Goal: Information Seeking & Learning: Learn about a topic

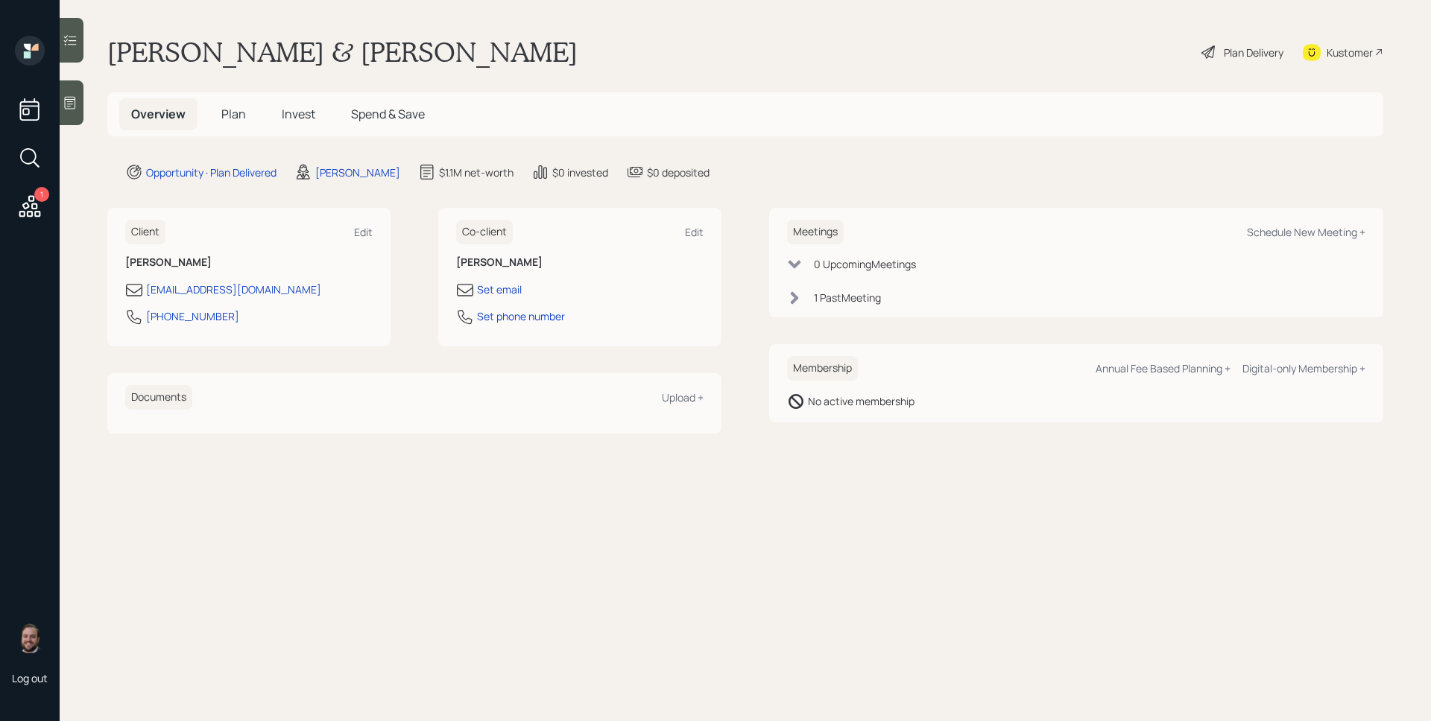
click at [1268, 49] on div "Plan Delivery" at bounding box center [1254, 53] width 60 height 16
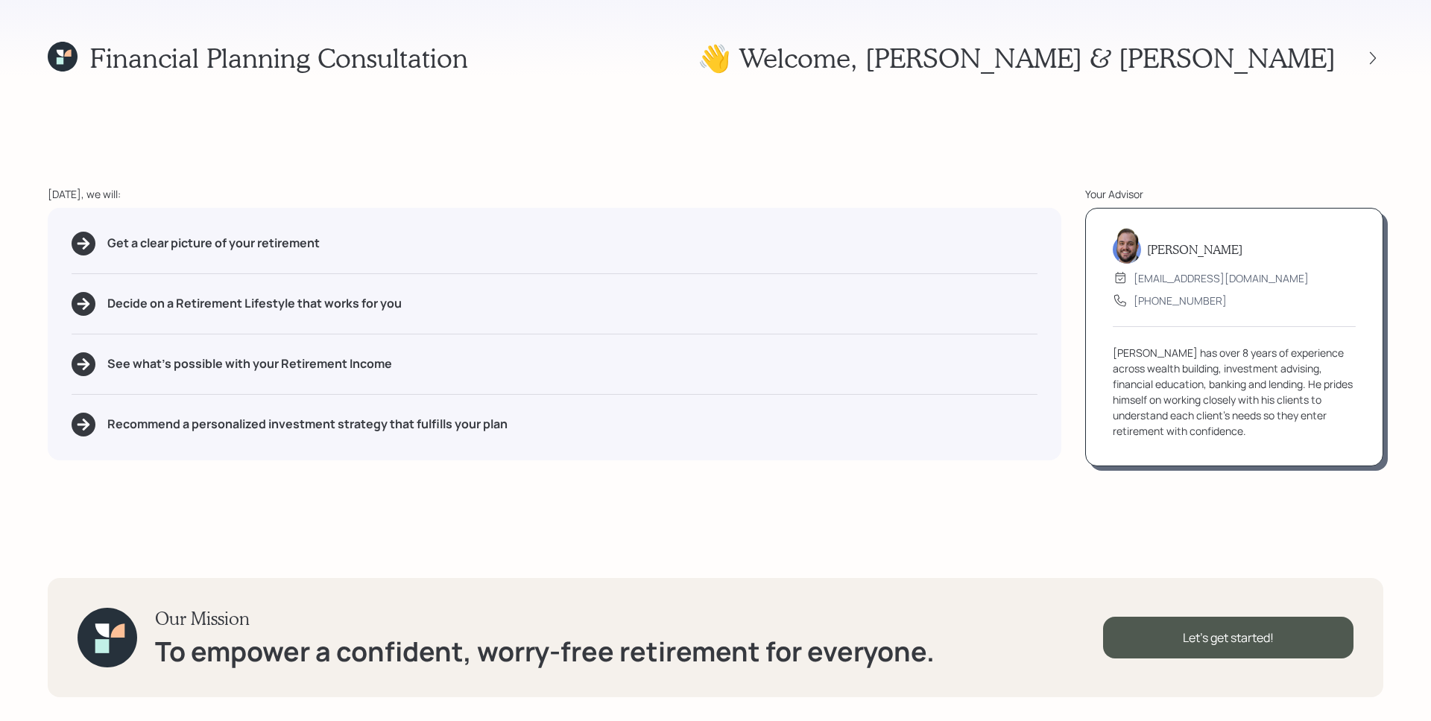
click at [1373, 69] on div "👋 Welcome , [PERSON_NAME] & [PERSON_NAME]" at bounding box center [1040, 58] width 686 height 32
click at [1370, 60] on icon at bounding box center [1372, 58] width 15 height 15
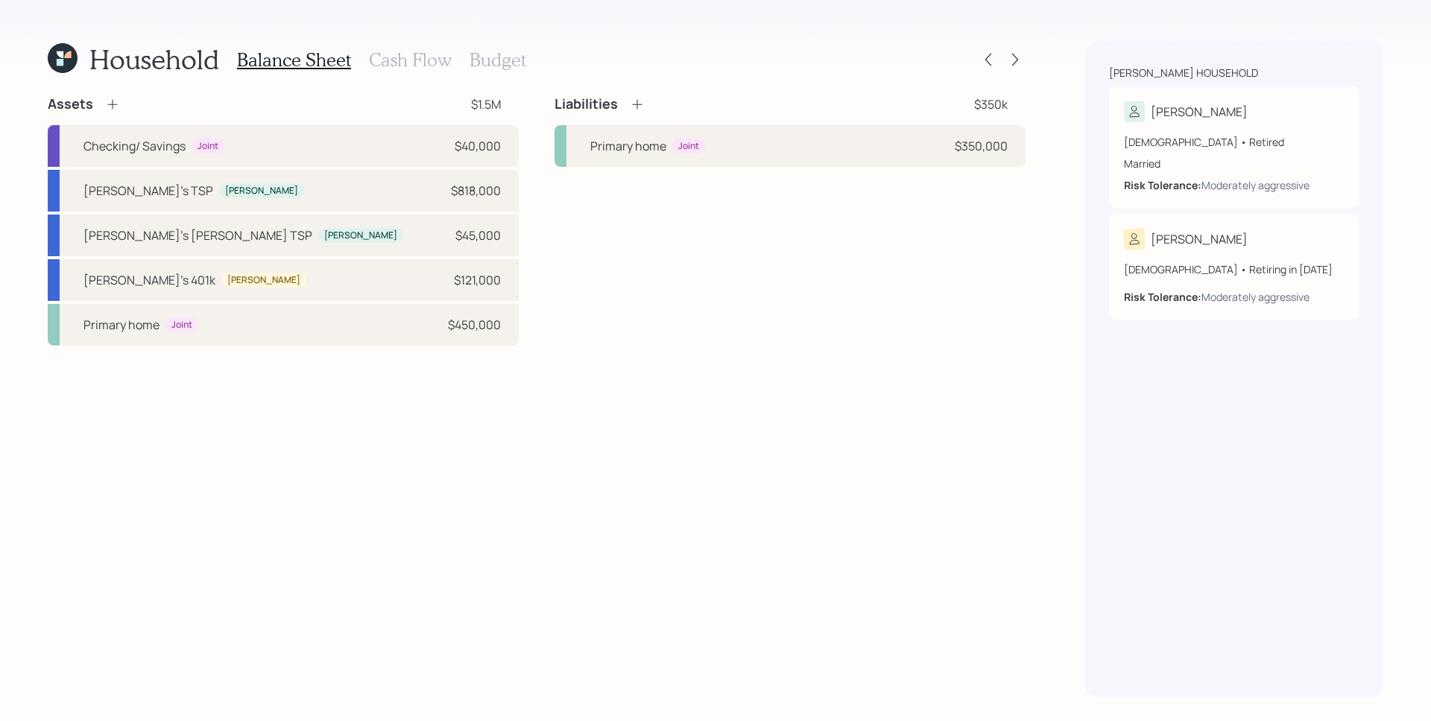
click at [1027, 63] on div "Household Balance Sheet Cash Flow Budget Assets $1.5M Checking/ Savings Joint $…" at bounding box center [715, 360] width 1431 height 721
click at [1011, 57] on icon at bounding box center [1014, 59] width 15 height 15
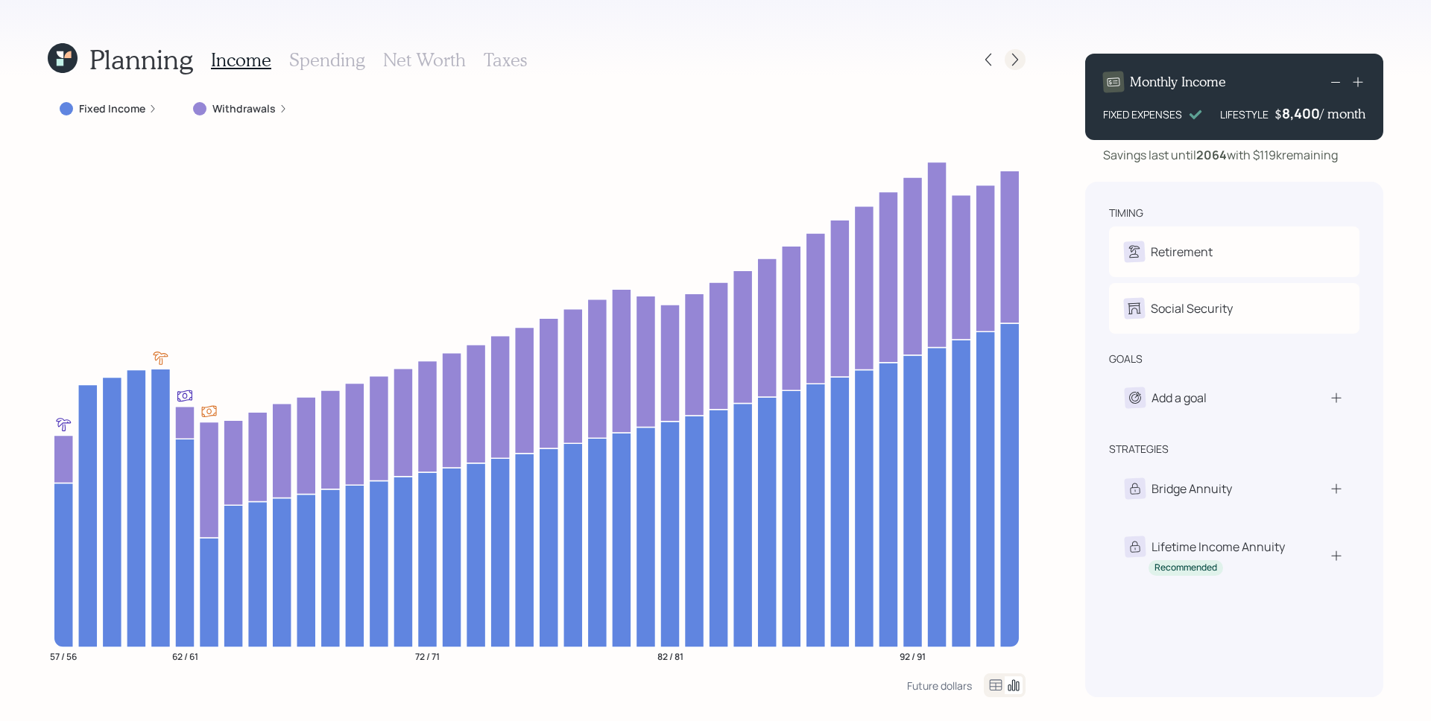
click at [1015, 55] on icon at bounding box center [1014, 59] width 15 height 15
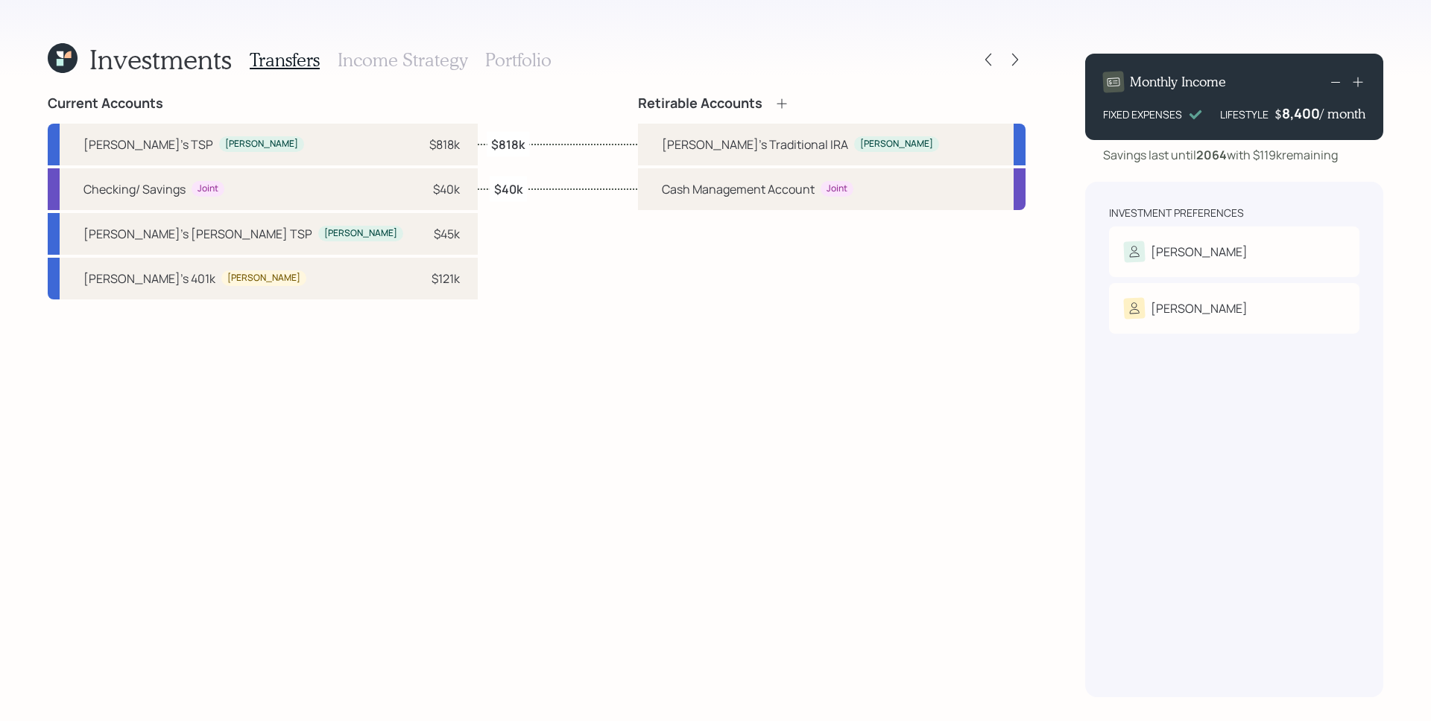
click at [537, 62] on h3 "Portfolio" at bounding box center [518, 60] width 66 height 22
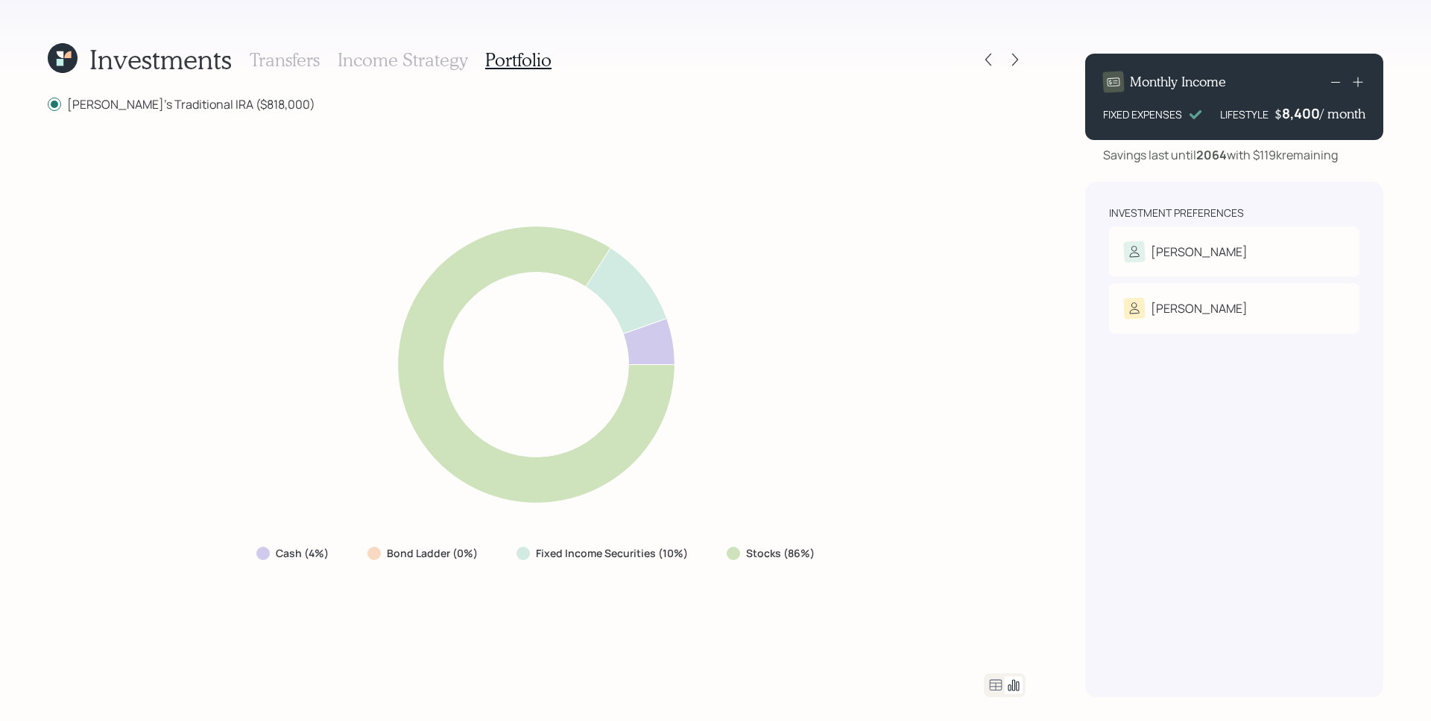
click at [989, 677] on icon at bounding box center [996, 686] width 18 height 18
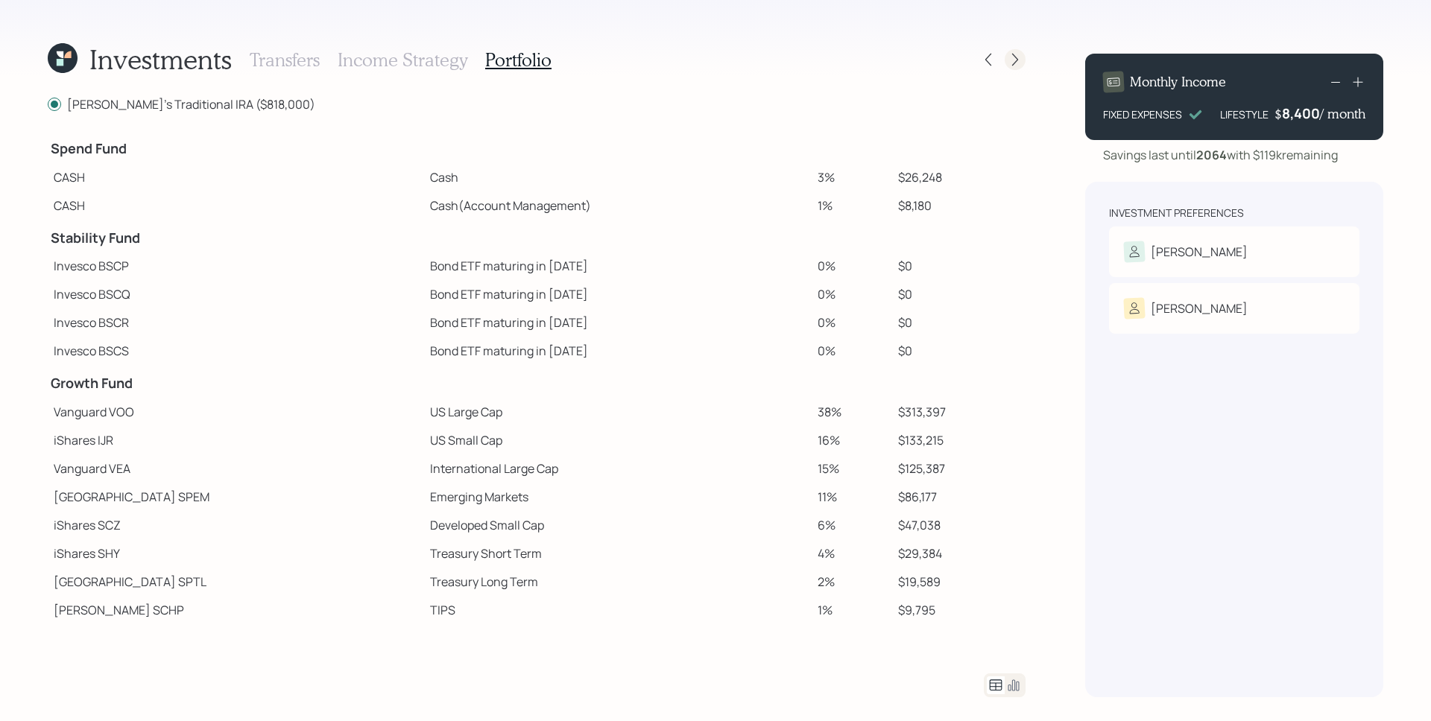
click at [1020, 52] on icon at bounding box center [1014, 59] width 15 height 15
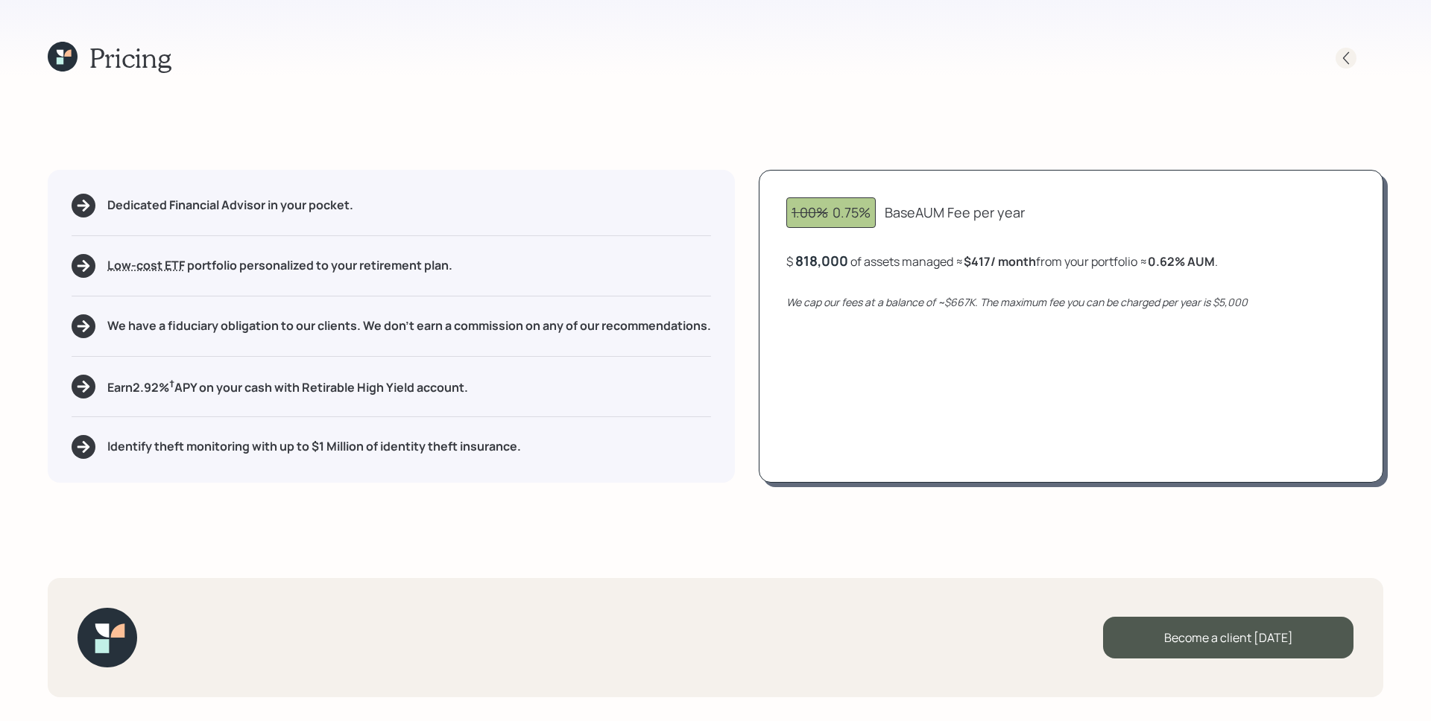
click at [1348, 56] on icon at bounding box center [1345, 58] width 15 height 15
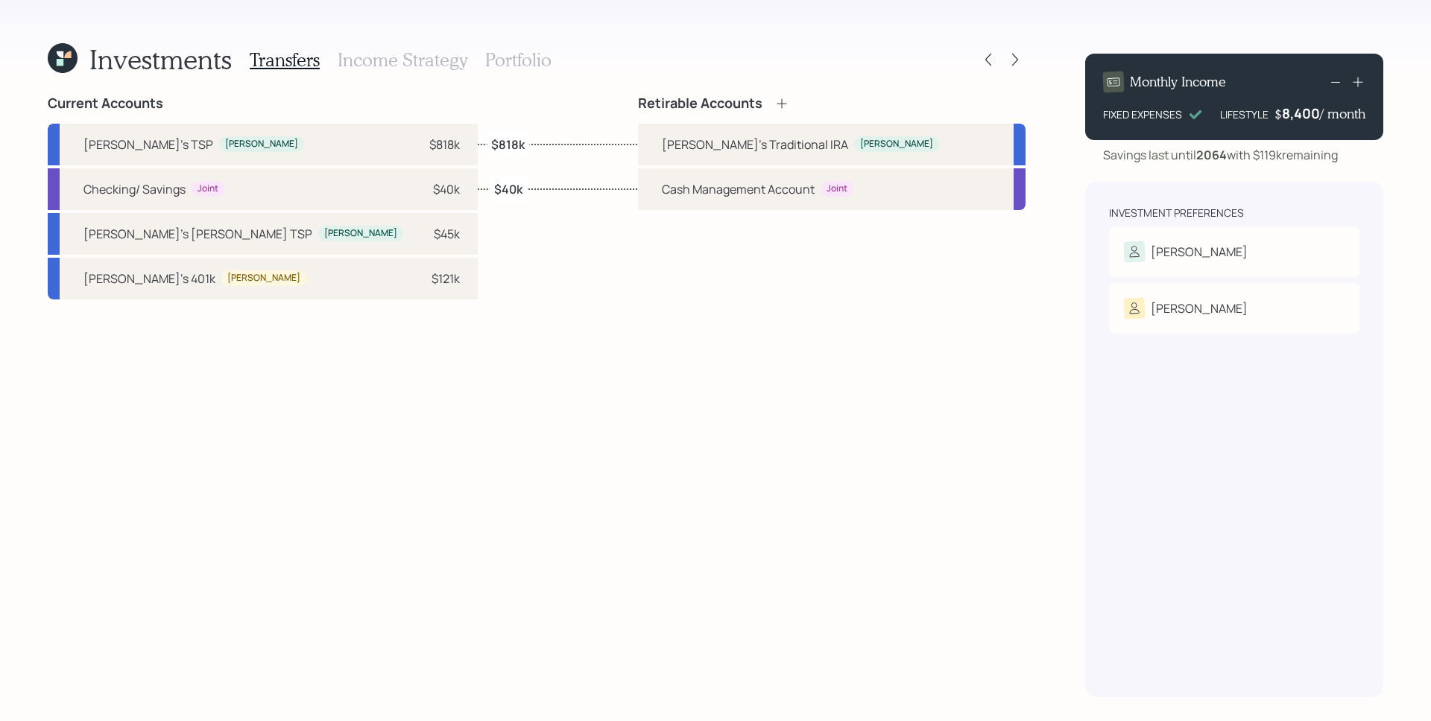
click at [508, 45] on div "Transfers Income Strategy Portfolio" at bounding box center [401, 60] width 302 height 36
click at [519, 59] on h3 "Portfolio" at bounding box center [518, 60] width 66 height 22
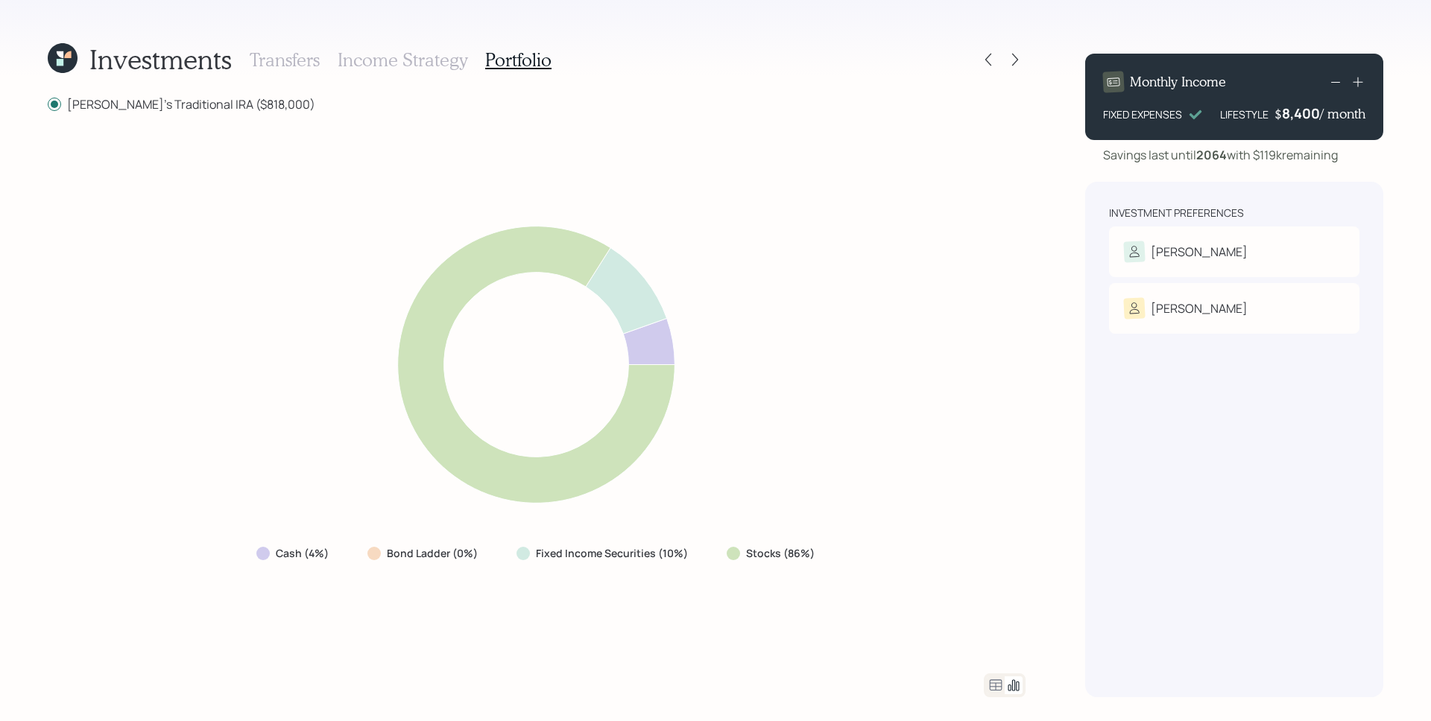
click at [996, 690] on icon at bounding box center [996, 685] width 13 height 11
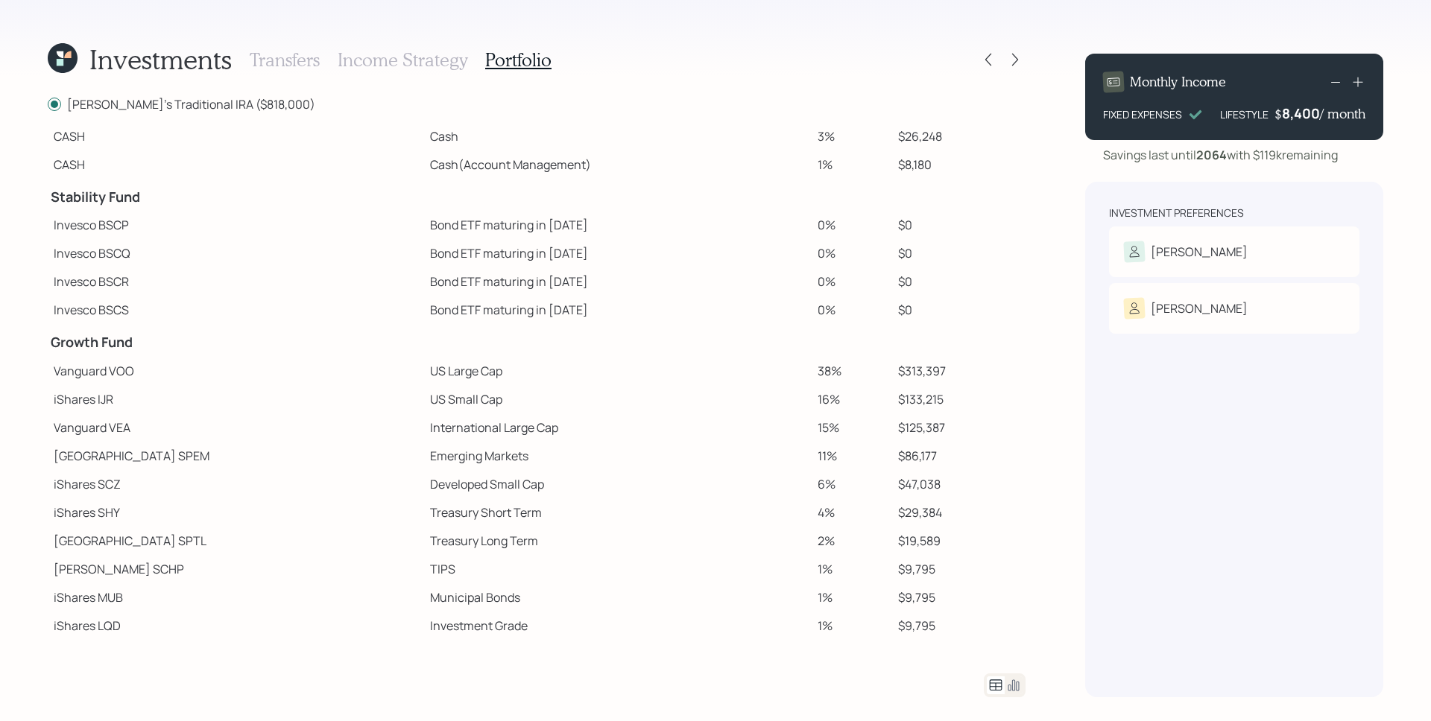
scroll to position [49, 0]
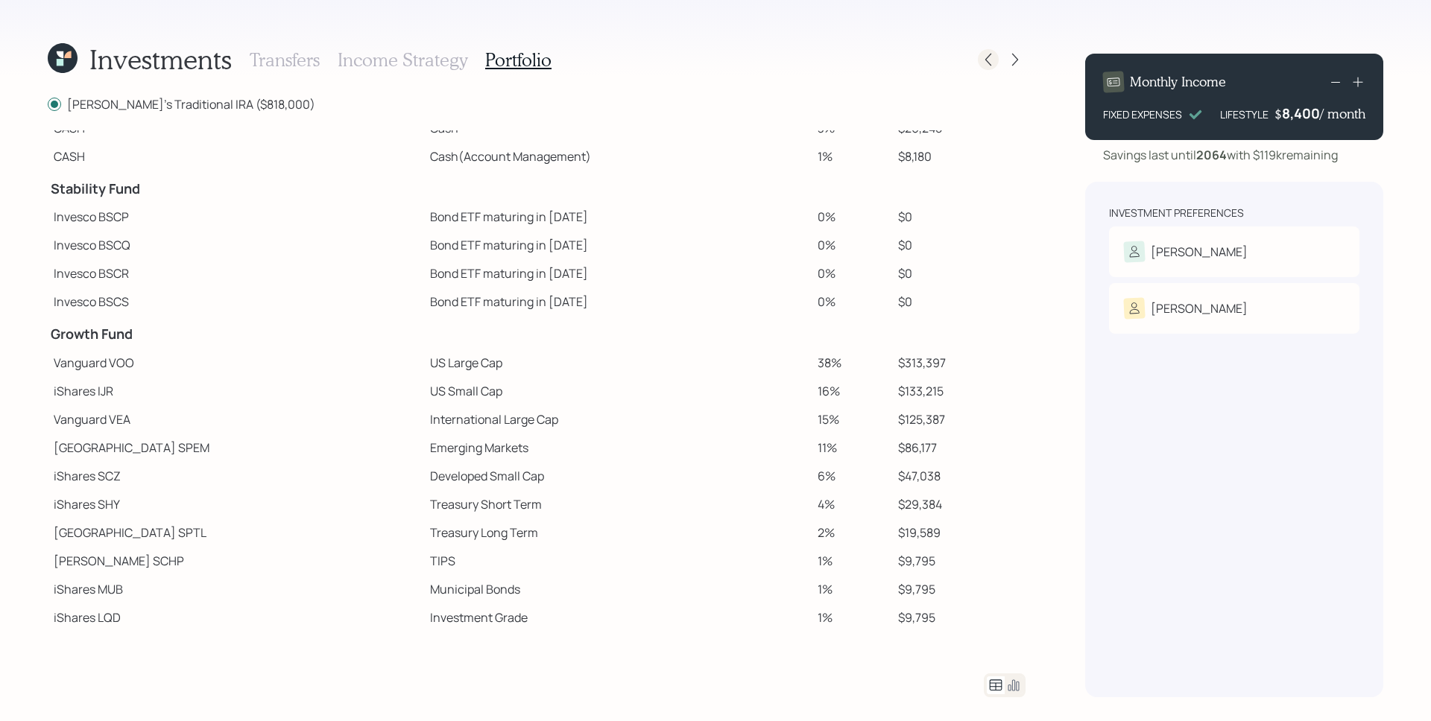
click at [984, 65] on icon at bounding box center [988, 59] width 15 height 15
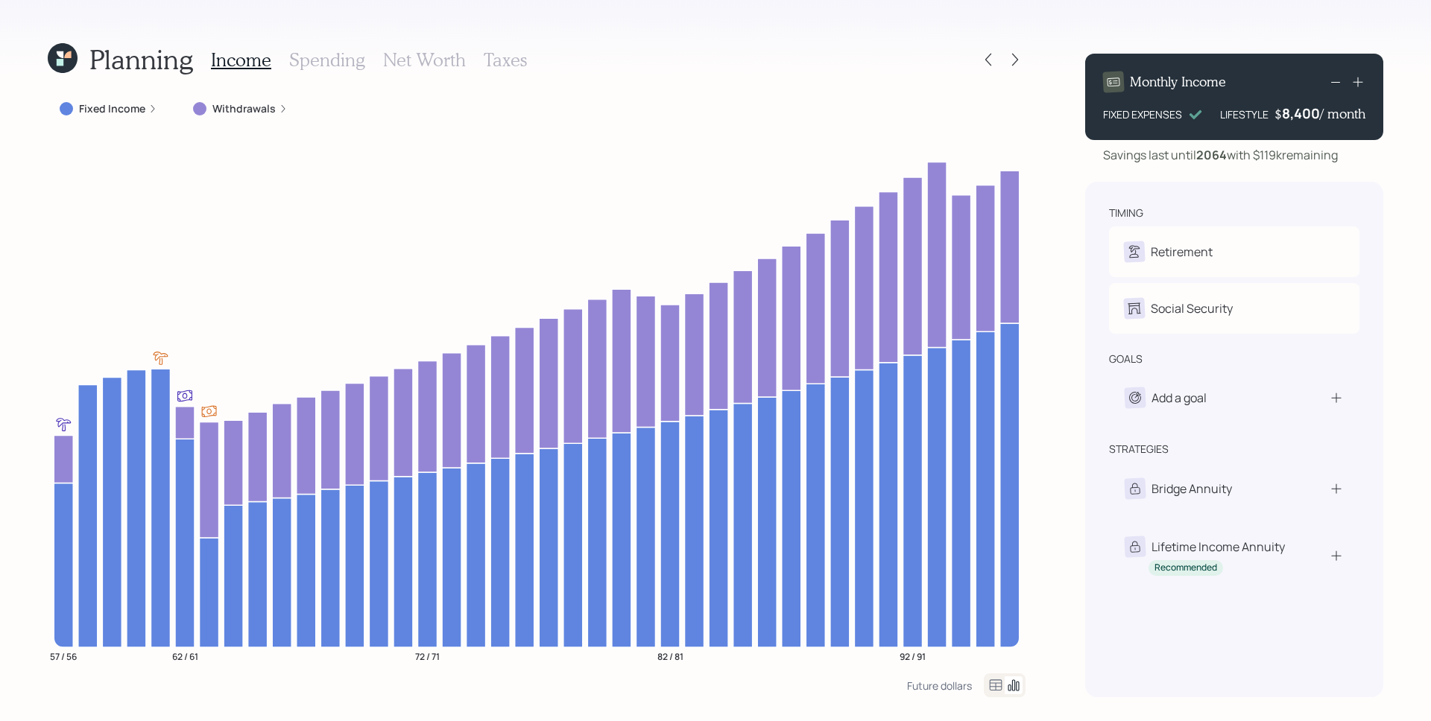
click at [243, 115] on label "Withdrawals" at bounding box center [243, 108] width 63 height 15
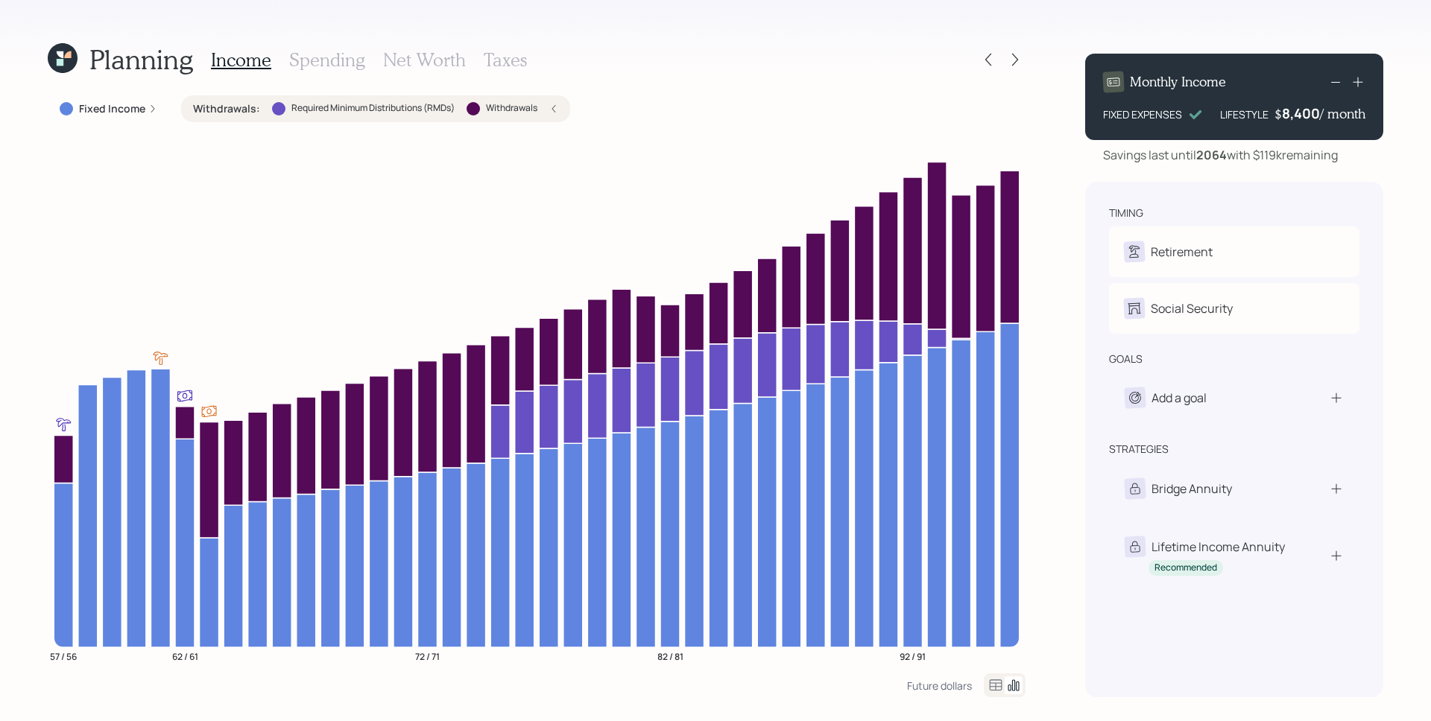
click at [554, 111] on icon at bounding box center [553, 108] width 9 height 9
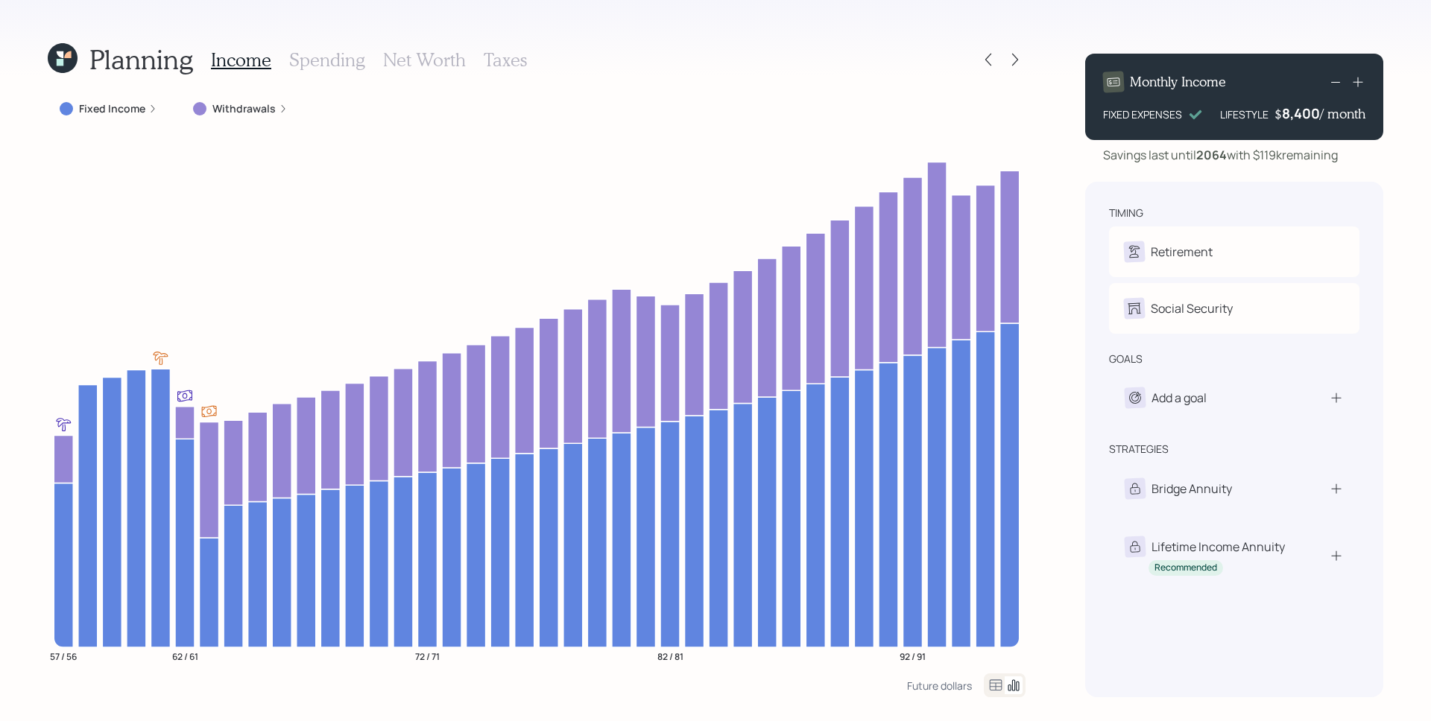
click at [1002, 63] on div at bounding box center [1002, 59] width 48 height 21
click at [1016, 63] on icon at bounding box center [1014, 59] width 15 height 15
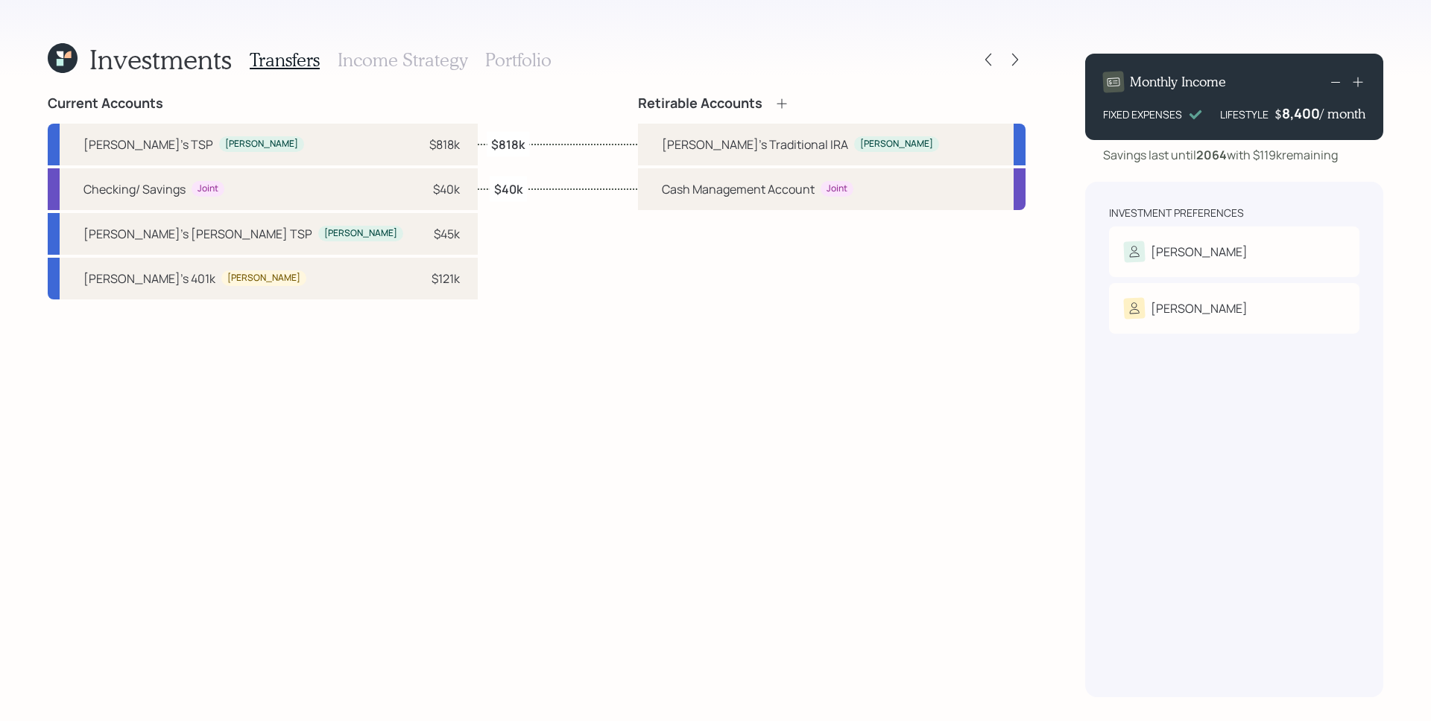
click at [521, 62] on h3 "Portfolio" at bounding box center [518, 60] width 66 height 22
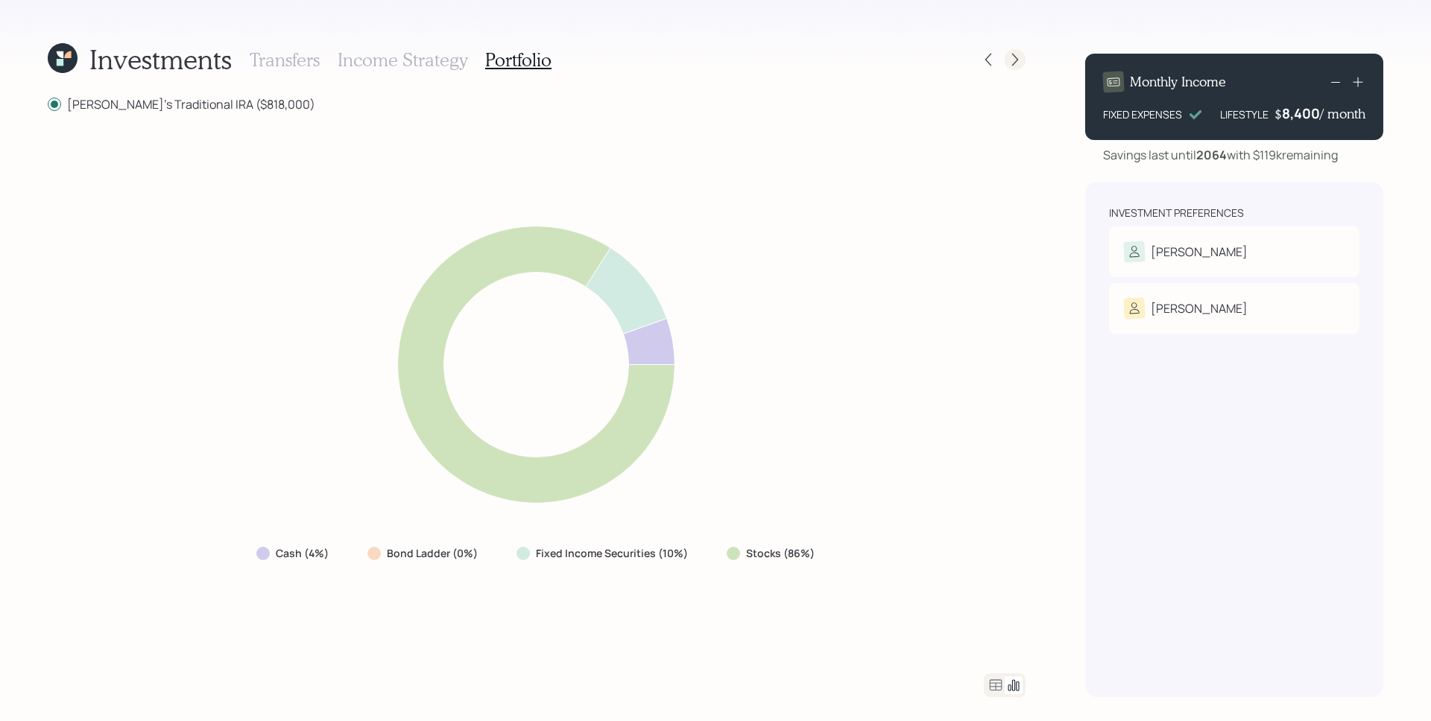
click at [1013, 65] on icon at bounding box center [1015, 60] width 6 height 13
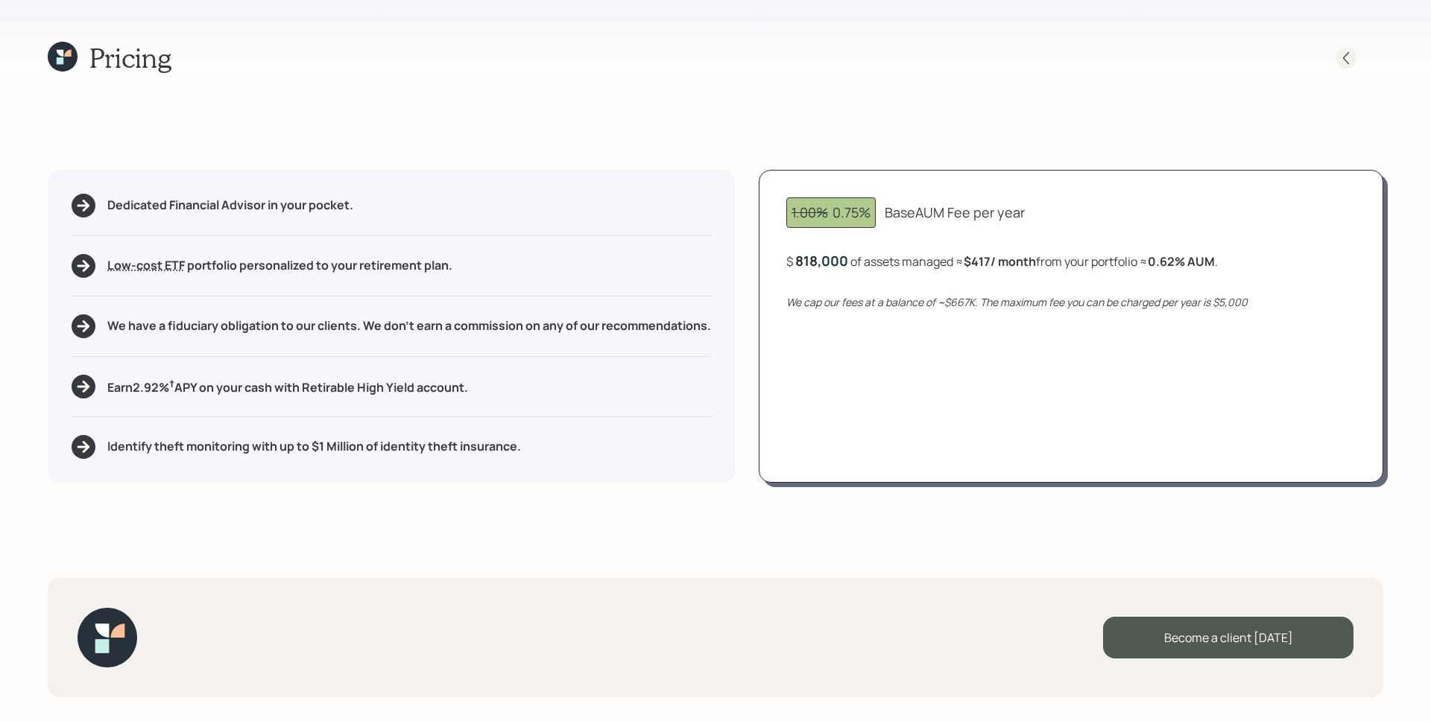
click at [1352, 59] on icon at bounding box center [1345, 58] width 15 height 15
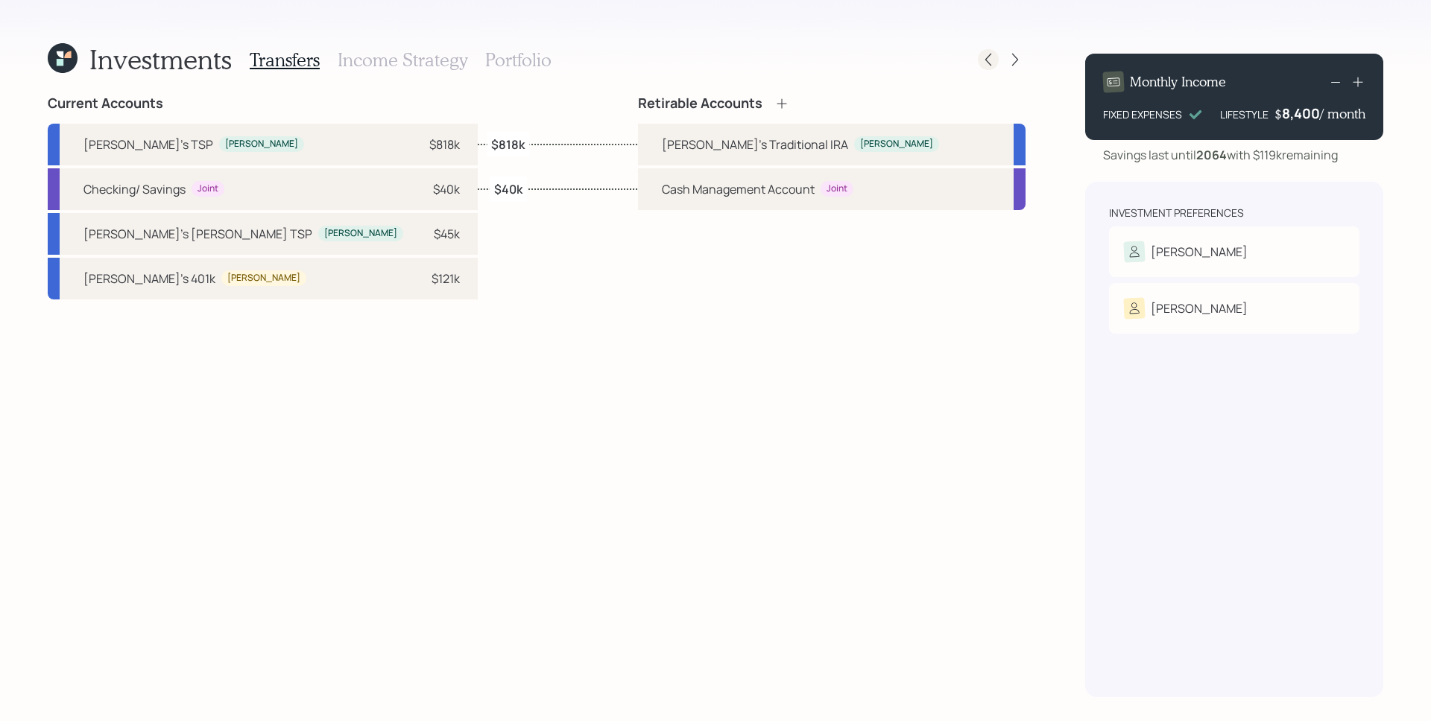
click at [980, 60] on div at bounding box center [988, 59] width 21 height 21
